Goal: Check status

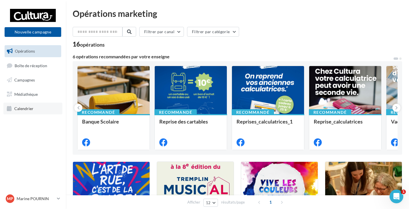
click at [31, 107] on span "Calendrier" at bounding box center [23, 108] width 19 height 5
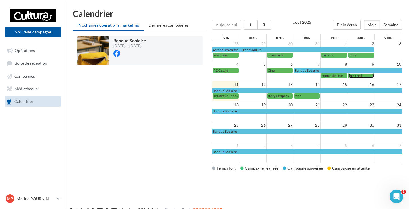
click at [356, 77] on span "mercredi" at bounding box center [356, 76] width 14 height 4
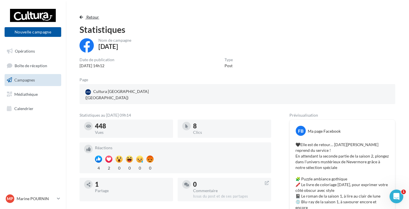
click at [93, 15] on span "Retour" at bounding box center [92, 17] width 13 height 5
click at [95, 16] on span "Retour" at bounding box center [92, 17] width 13 height 5
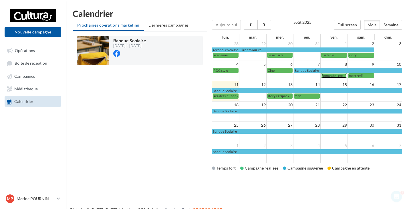
click at [324, 75] on span "roman de l'été" at bounding box center [332, 76] width 21 height 4
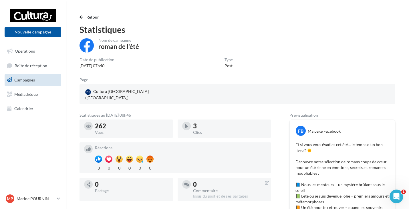
click at [92, 15] on span "Retour" at bounding box center [92, 17] width 13 height 5
click at [93, 15] on span "Retour" at bounding box center [92, 17] width 13 height 5
